Goal: Find contact information: Find contact information

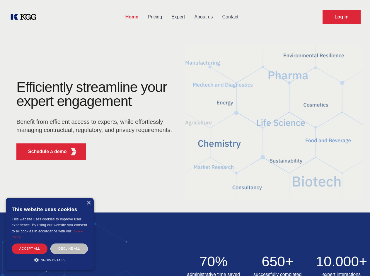
click at [185, 138] on div "Efficiently streamline your expert engagement Benefit from efficient access to …" at bounding box center [96, 122] width 178 height 85
click at [44, 152] on p "Schedule a demo" at bounding box center [47, 151] width 39 height 7
click at [88, 203] on div "× This website uses cookies This website uses cookies to improve user experienc…" at bounding box center [50, 234] width 88 height 72
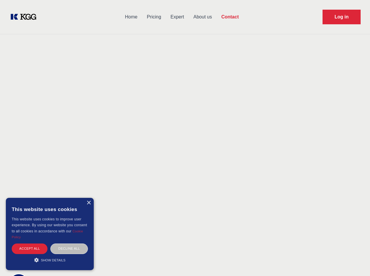
click at [30, 248] on div "Accept all" at bounding box center [30, 248] width 36 height 10
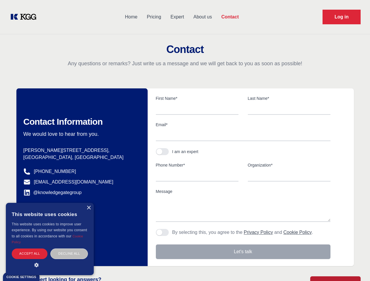
click at [69, 248] on div "Decline all" at bounding box center [68, 253] width 37 height 10
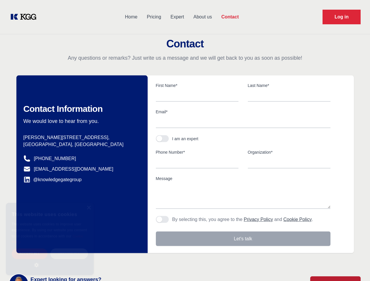
click at [50, 260] on main "Contact Any questions or remarks? Just write us a message and we will get back …" at bounding box center [185, 152] width 370 height 305
